Goal: Information Seeking & Learning: Understand process/instructions

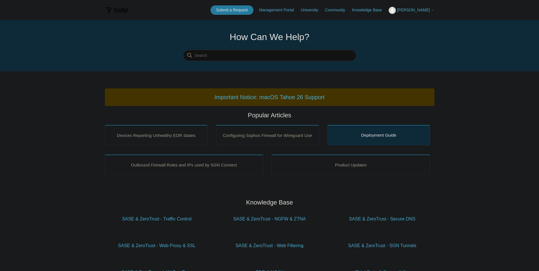
click at [363, 136] on link "Deployment Guide" at bounding box center [379, 135] width 103 height 20
